Goal: Navigation & Orientation: Understand site structure

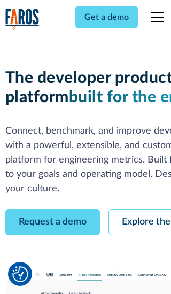
scroll to position [61, 0]
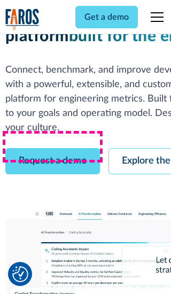
click at [52, 148] on link "Request a demo" at bounding box center [52, 161] width 95 height 26
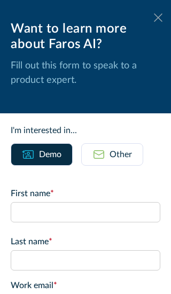
click at [158, 18] on icon at bounding box center [158, 17] width 9 height 8
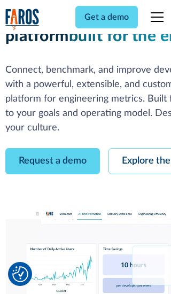
click at [140, 148] on link "Explore the platform" at bounding box center [166, 161] width 114 height 26
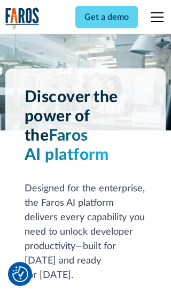
scroll to position [8032, 0]
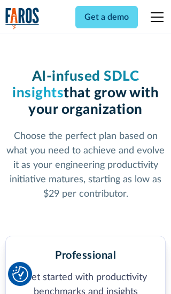
scroll to position [1657, 0]
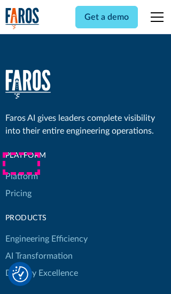
click at [21, 168] on link "Platform" at bounding box center [21, 176] width 33 height 17
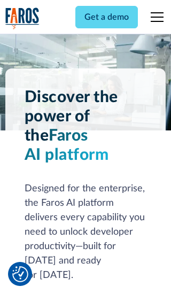
scroll to position [8375, 0]
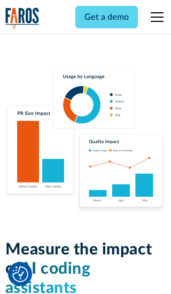
scroll to position [6610, 0]
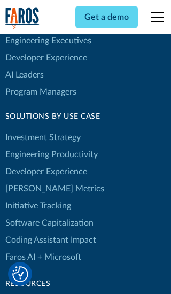
click at [32, 180] on link "[PERSON_NAME] Metrics" at bounding box center [54, 188] width 99 height 17
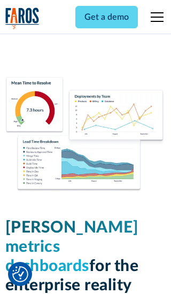
scroll to position [4682, 0]
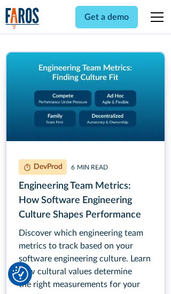
scroll to position [4824, 0]
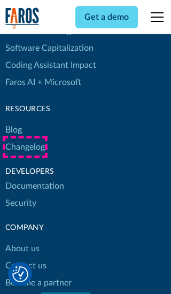
click at [25, 147] on link "Changelog" at bounding box center [25, 146] width 40 height 17
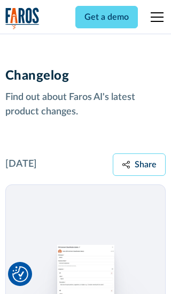
scroll to position [12916, 0]
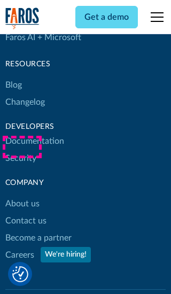
click at [22, 195] on link "About us" at bounding box center [22, 203] width 34 height 17
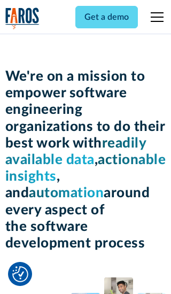
scroll to position [3687, 0]
